Goal: Information Seeking & Learning: Learn about a topic

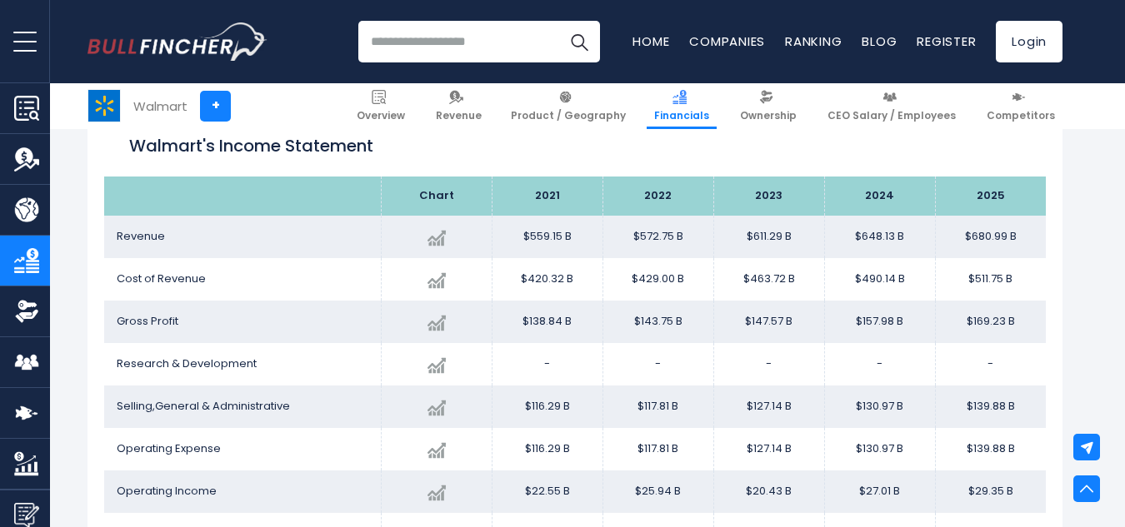
scroll to position [935, 0]
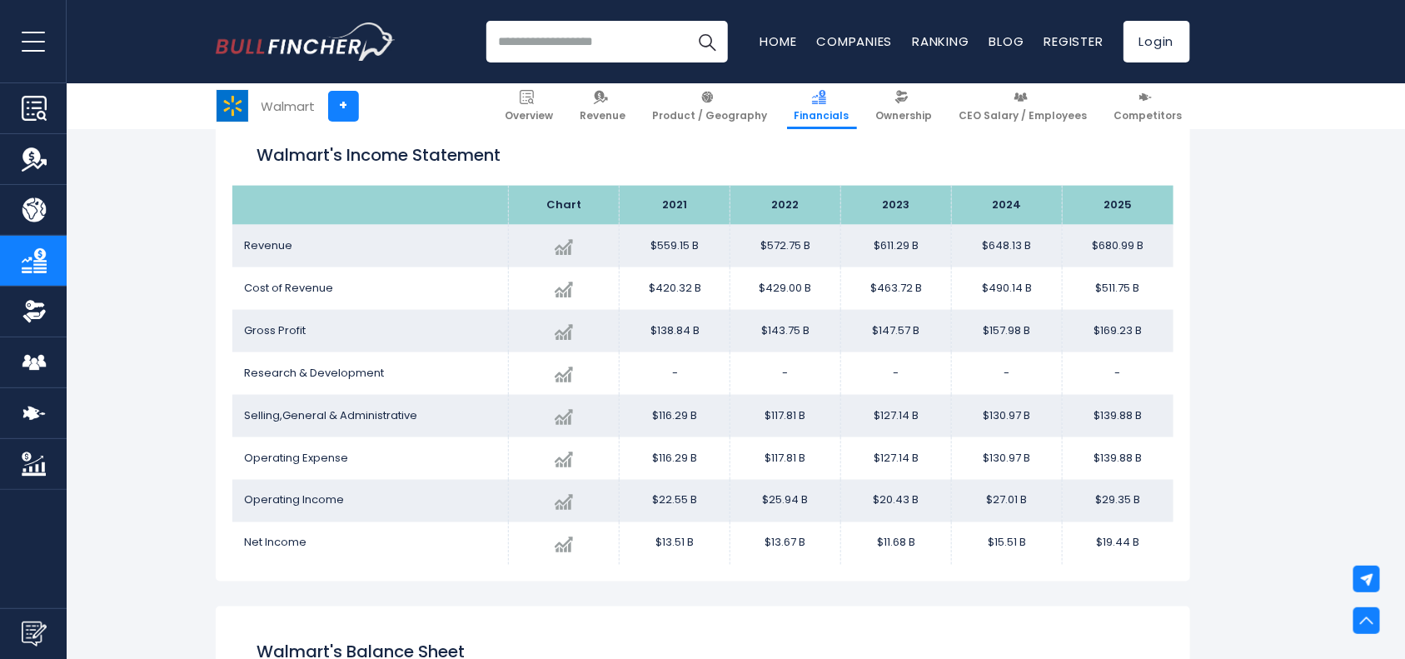
drag, startPoint x: 1014, startPoint y: 0, endPoint x: 869, endPoint y: 551, distance: 569.4
click at [869, 526] on td "$11.68 B" at bounding box center [896, 543] width 111 height 42
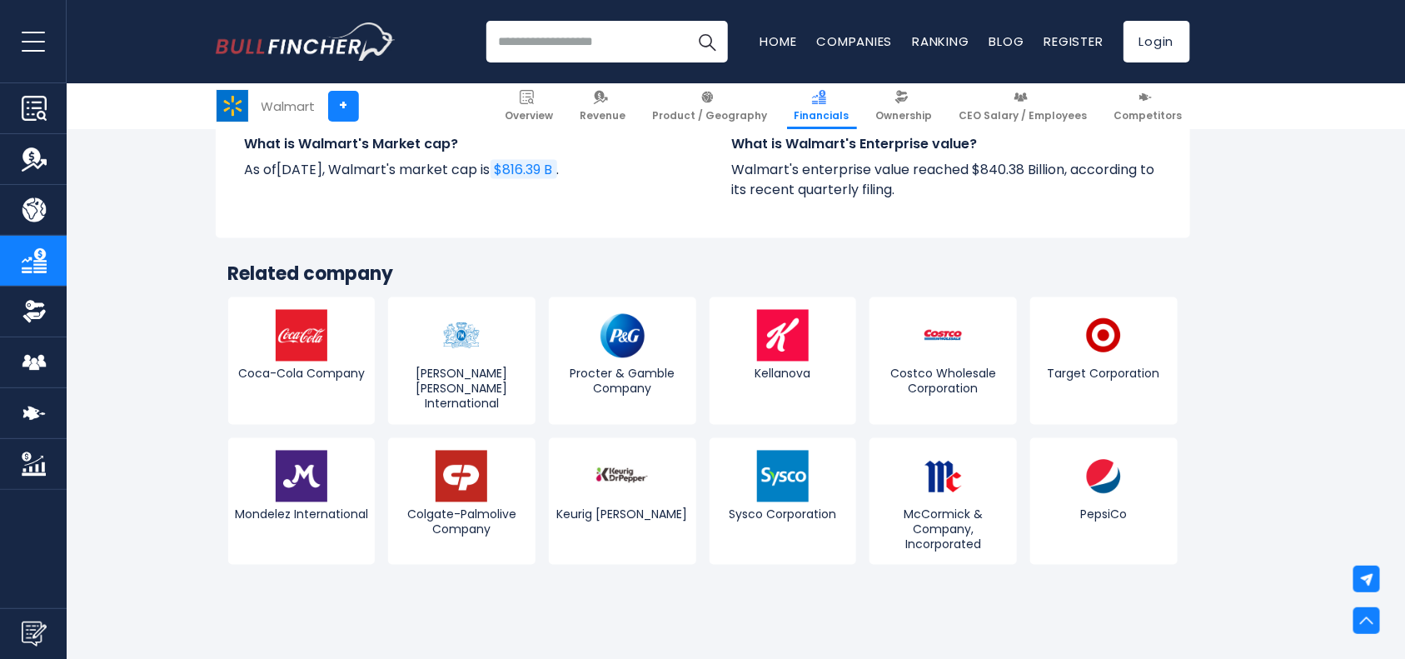
scroll to position [3958, 0]
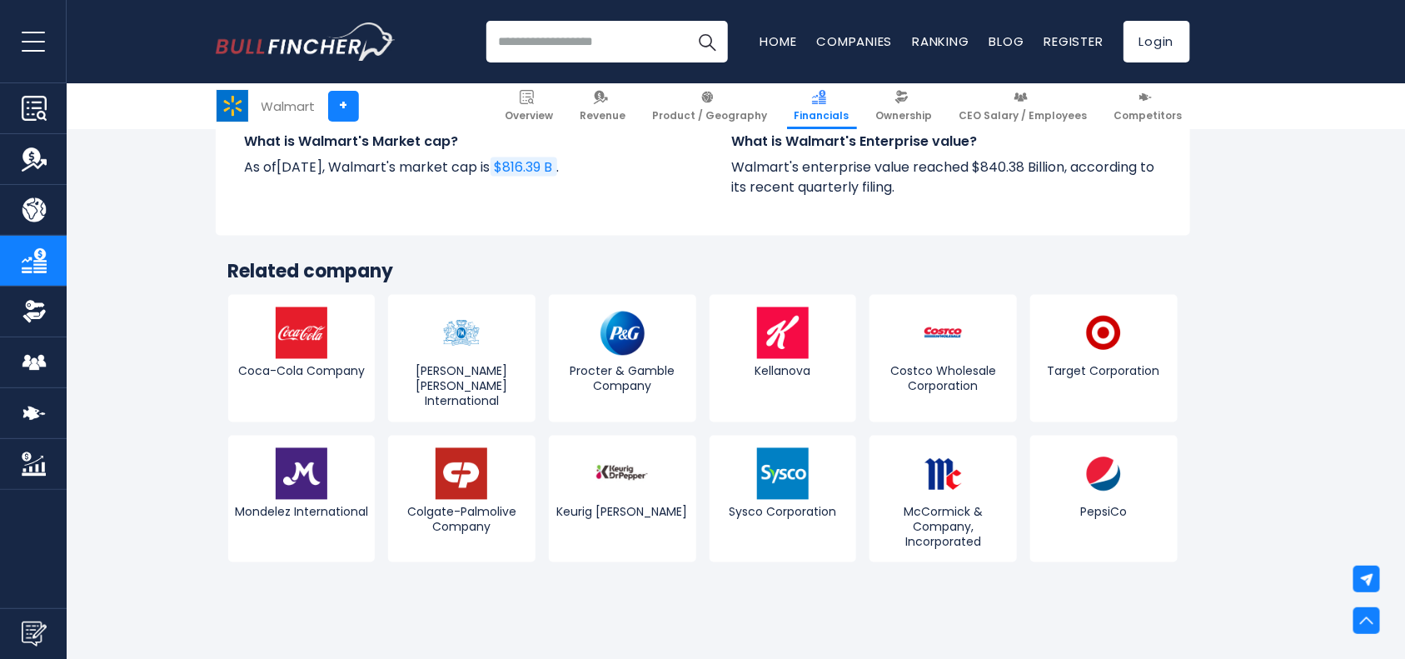
click at [26, 202] on img "Company Product/Geography" at bounding box center [34, 209] width 25 height 25
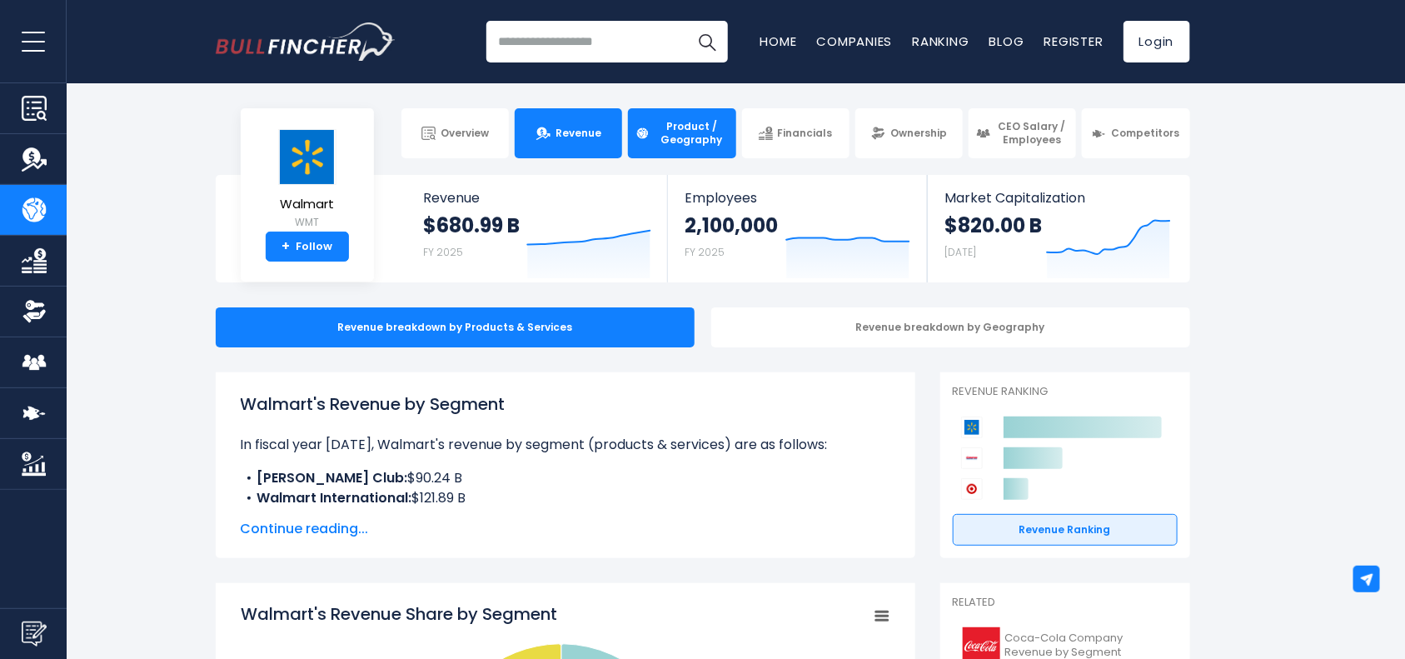
click at [577, 130] on span "Revenue" at bounding box center [579, 133] width 46 height 13
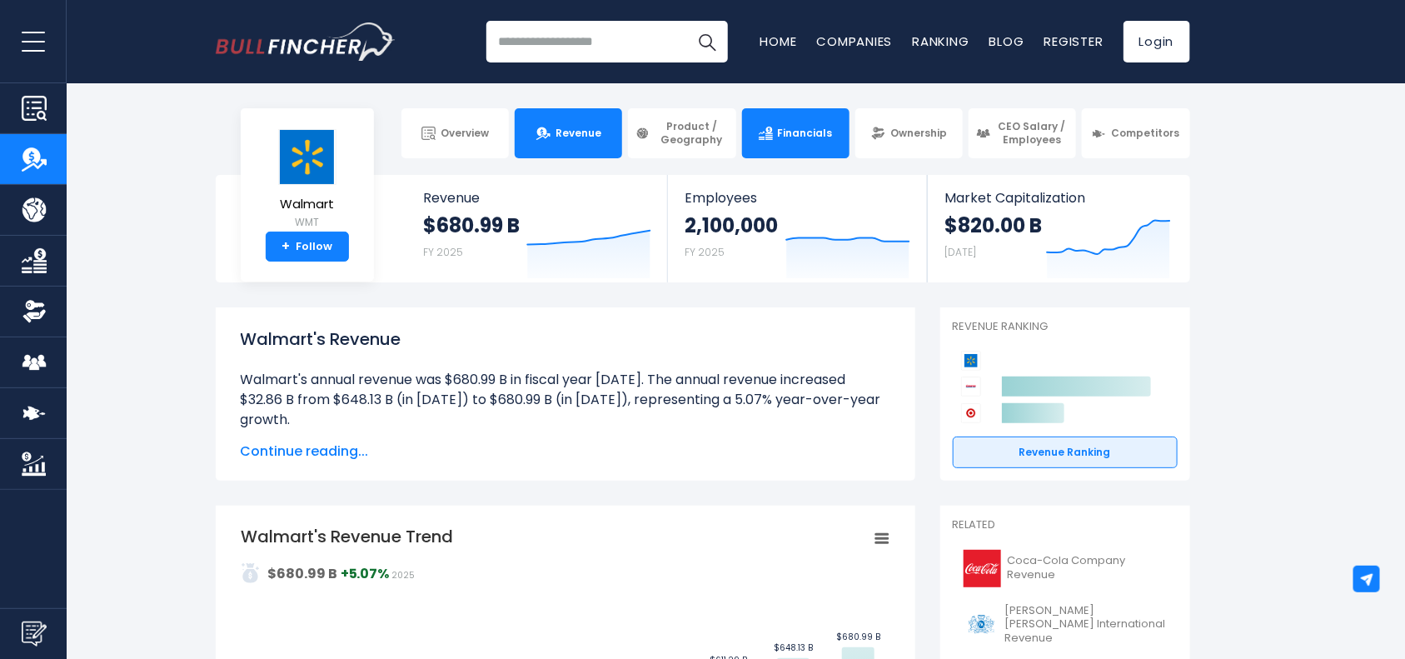
click at [764, 134] on img at bounding box center [766, 134] width 14 height 14
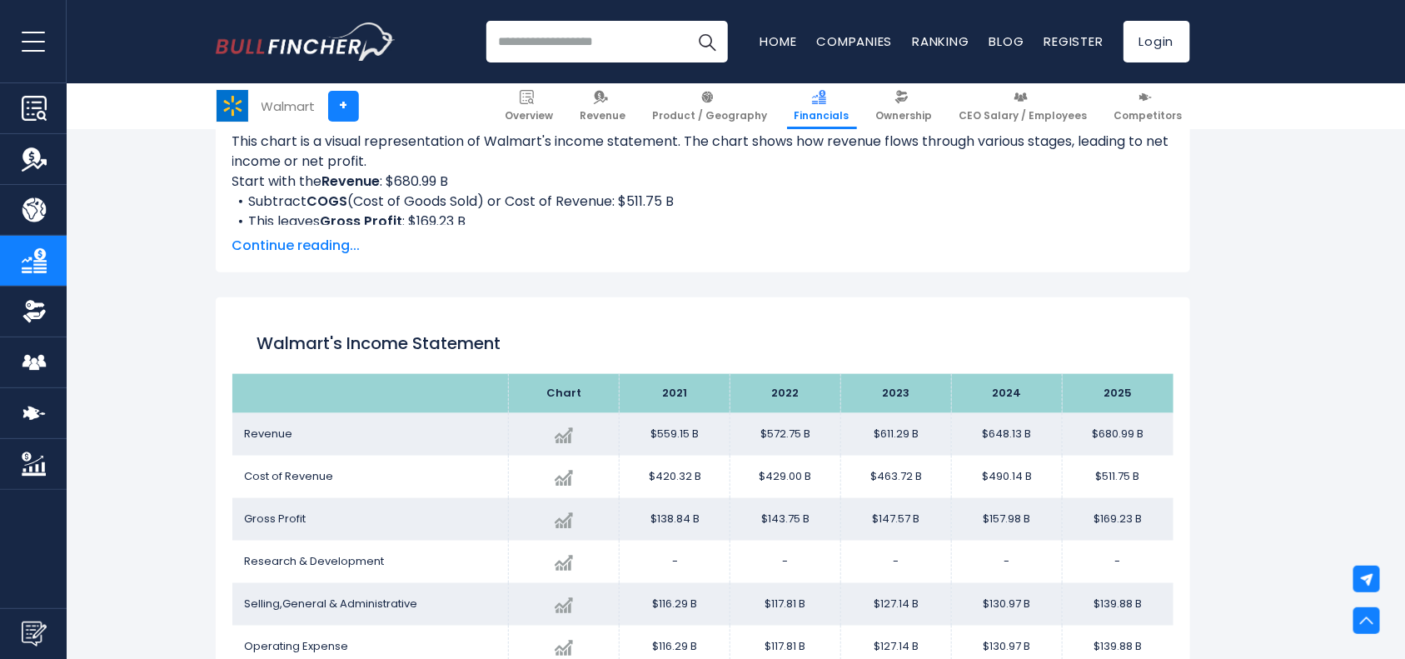
scroll to position [711, 0]
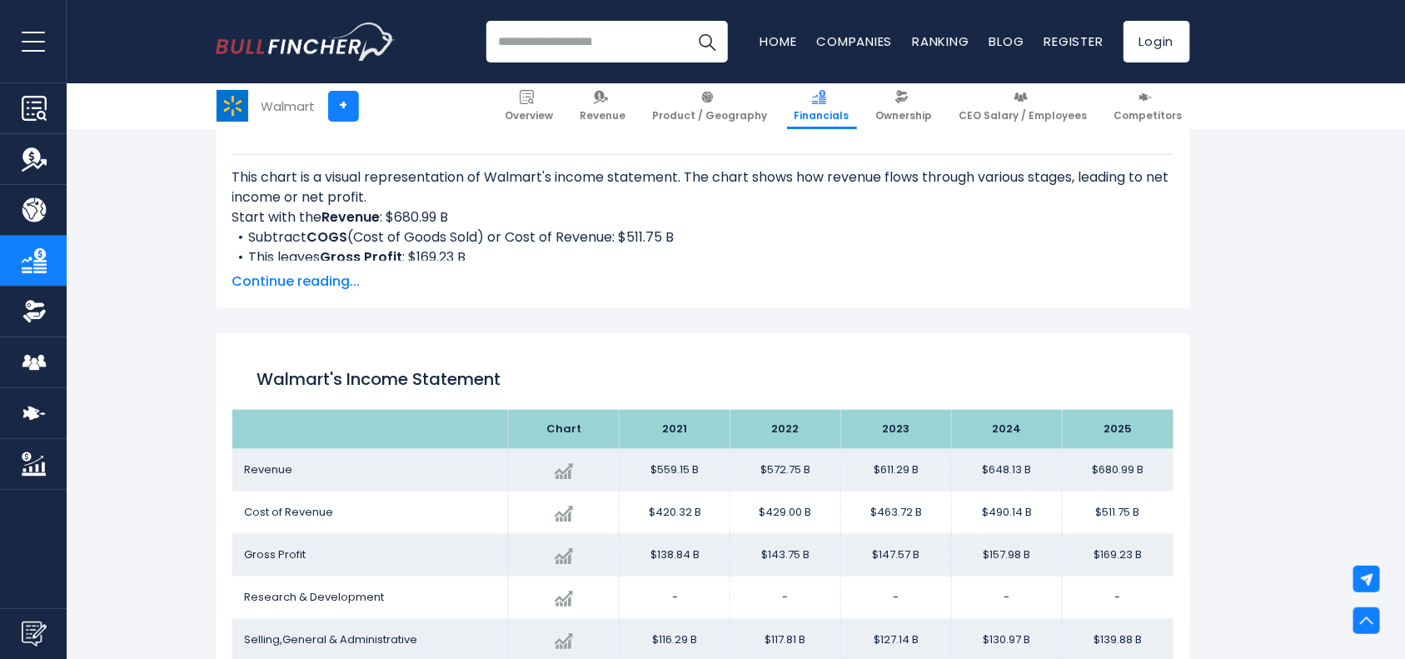
click at [321, 282] on span "Continue reading..." at bounding box center [702, 282] width 941 height 20
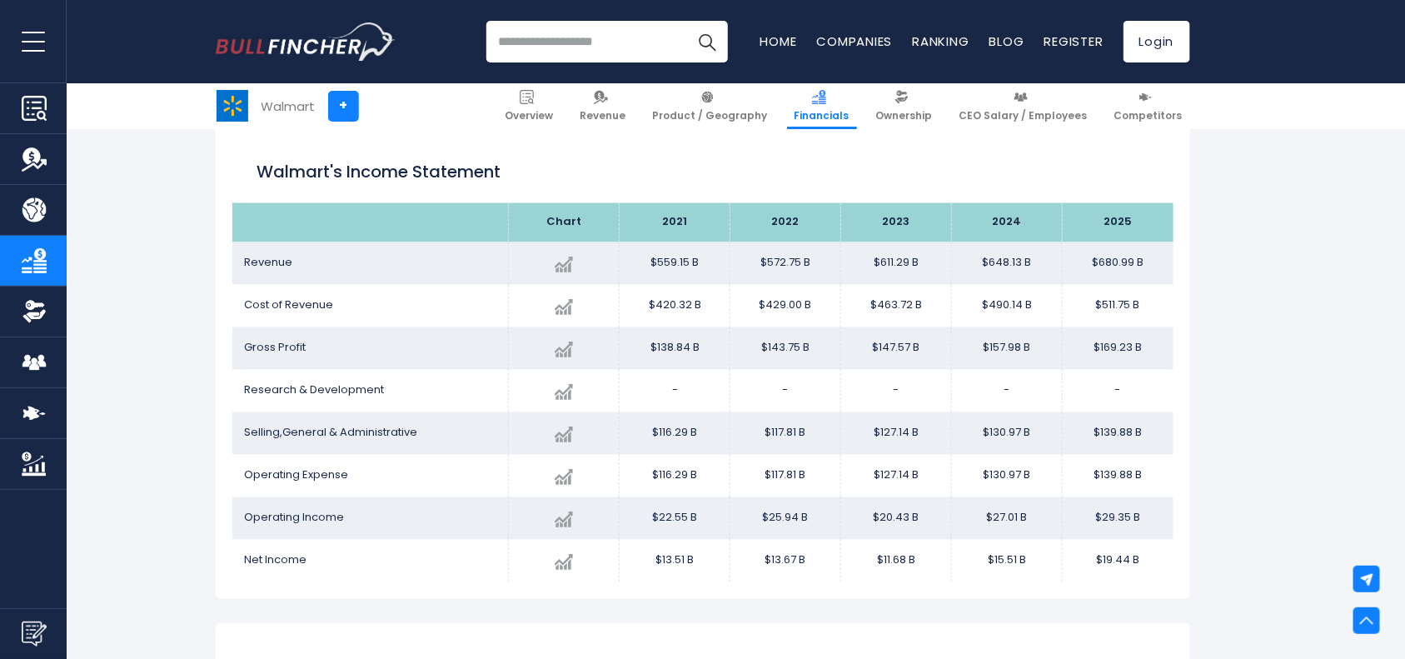
scroll to position [1279, 0]
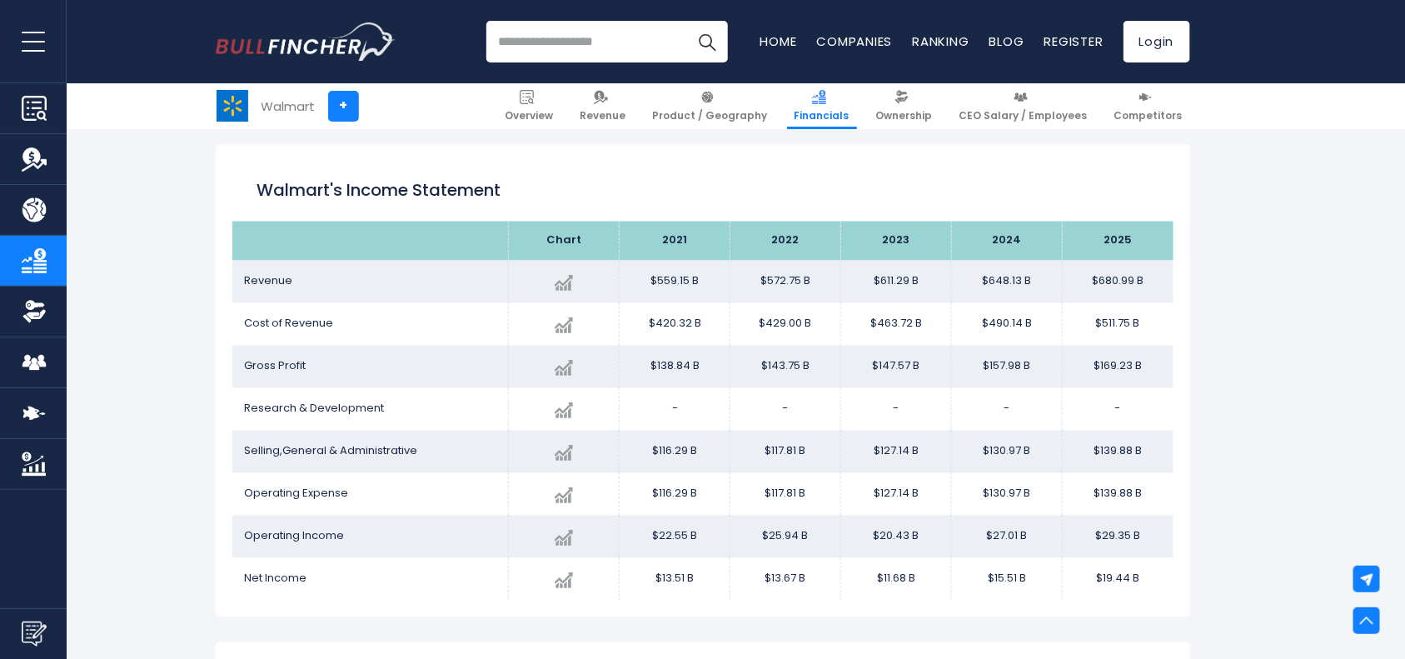
click at [1052, 238] on th "2024" at bounding box center [1007, 241] width 111 height 39
drag, startPoint x: 1097, startPoint y: 235, endPoint x: 1151, endPoint y: 584, distance: 353.2
click at [1151, 584] on table "Chart 2021 2022" at bounding box center [702, 411] width 941 height 379
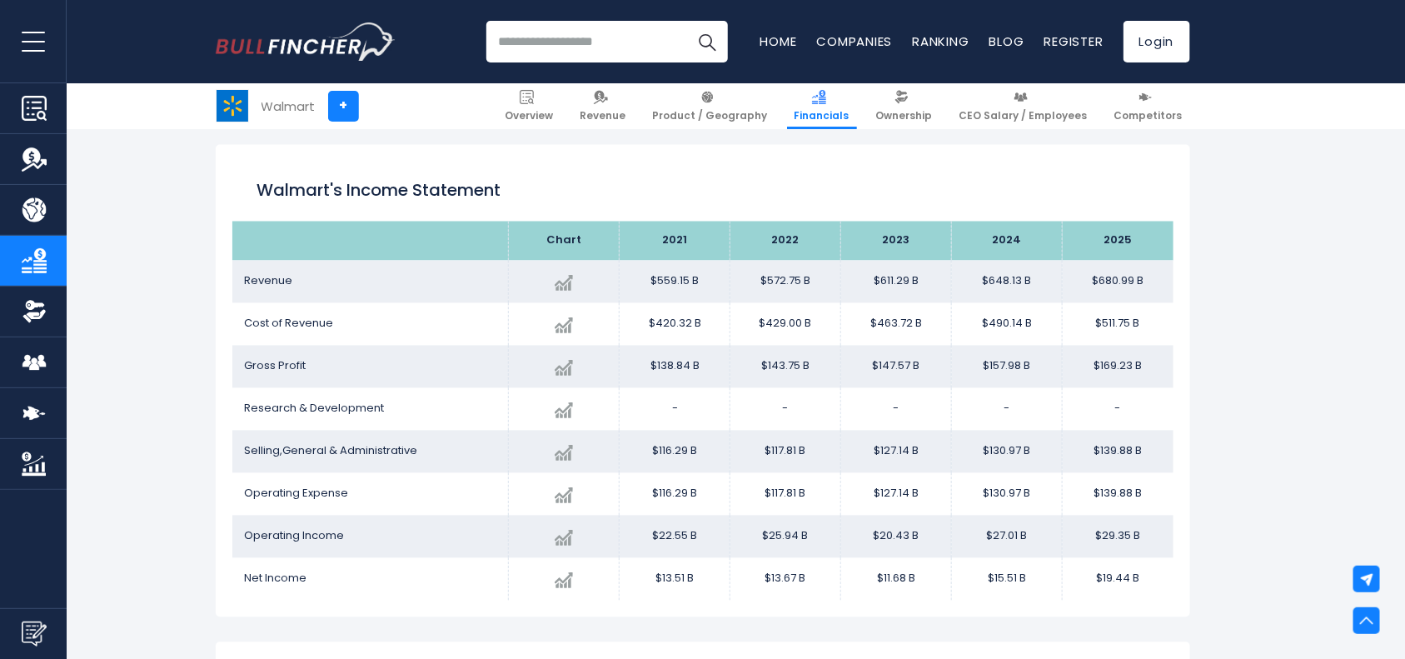
click at [42, 90] on link "Overview" at bounding box center [33, 108] width 67 height 50
